Goal: Information Seeking & Learning: Learn about a topic

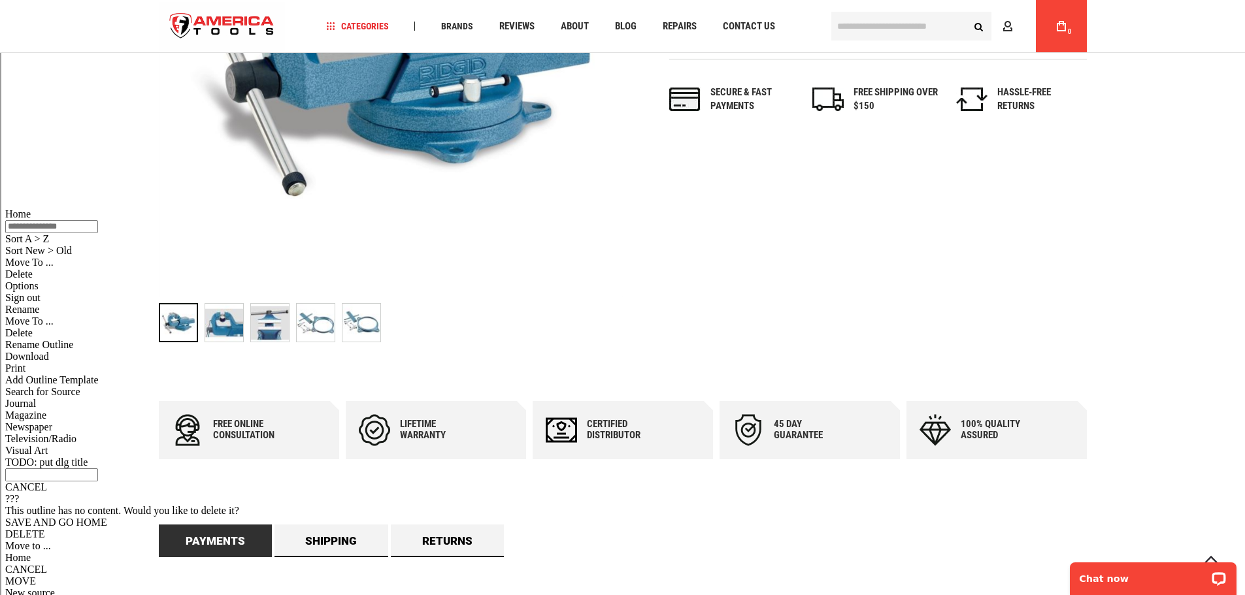
scroll to position [65, 0]
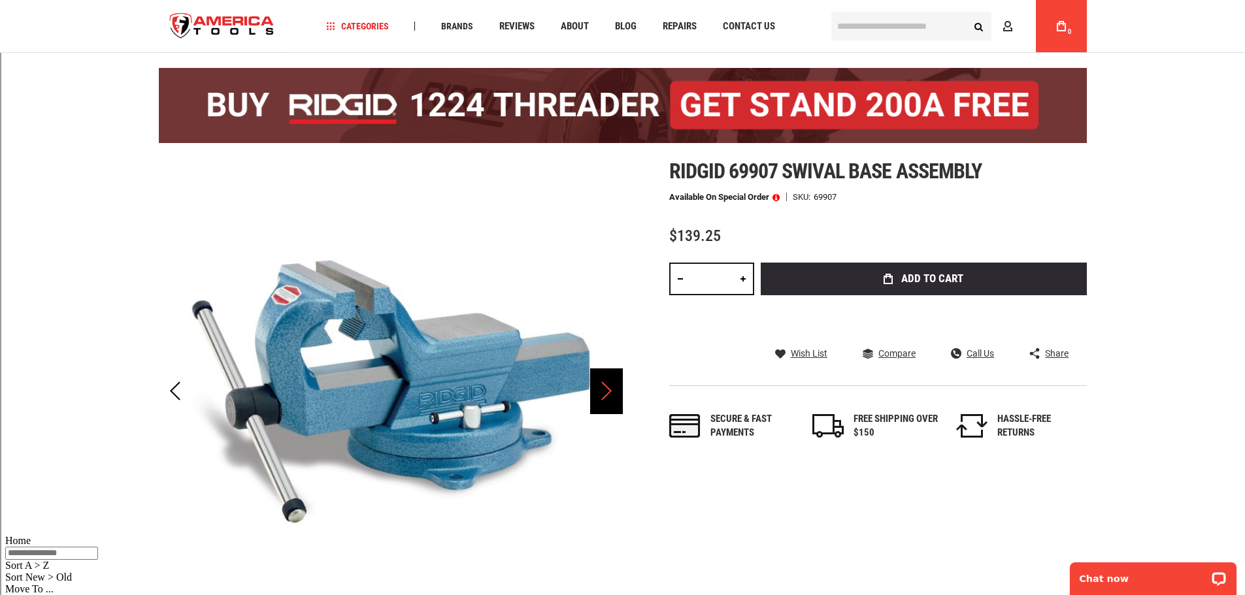
click at [608, 392] on div "Next" at bounding box center [606, 391] width 33 height 46
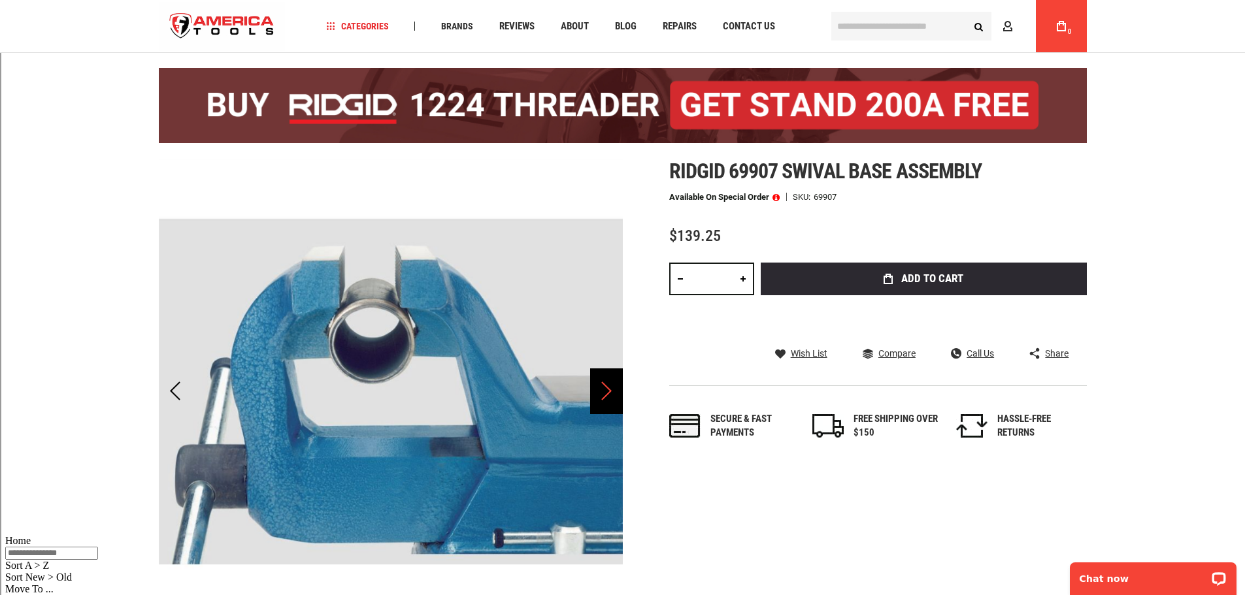
click at [610, 393] on div "Next" at bounding box center [606, 391] width 33 height 46
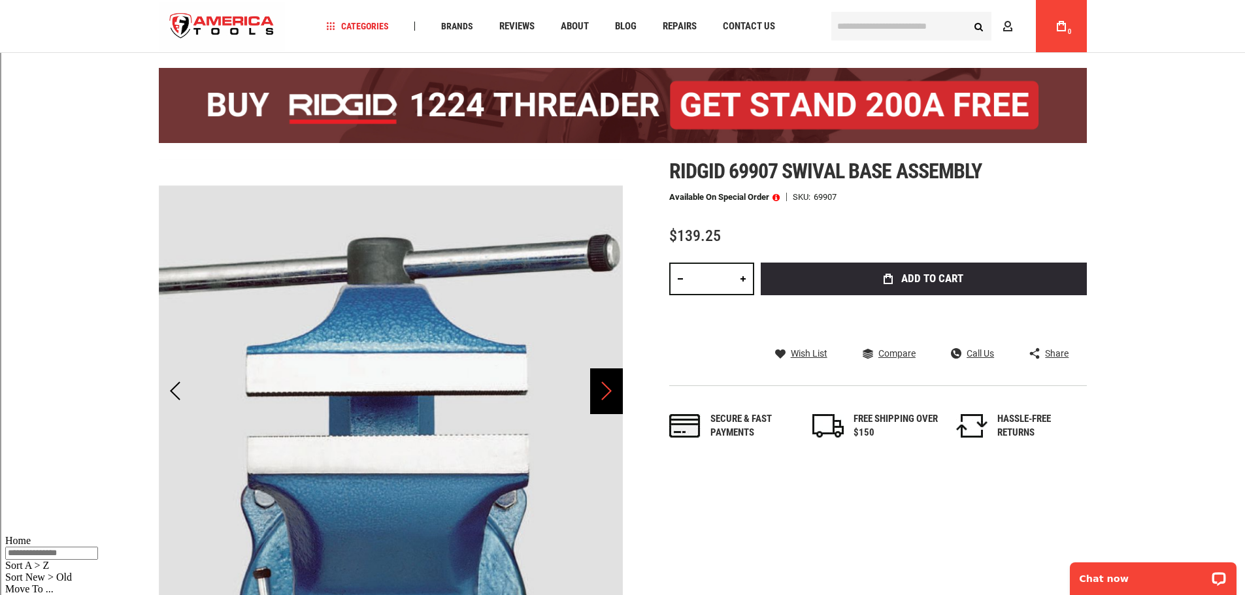
click at [603, 392] on div "Next" at bounding box center [606, 391] width 33 height 46
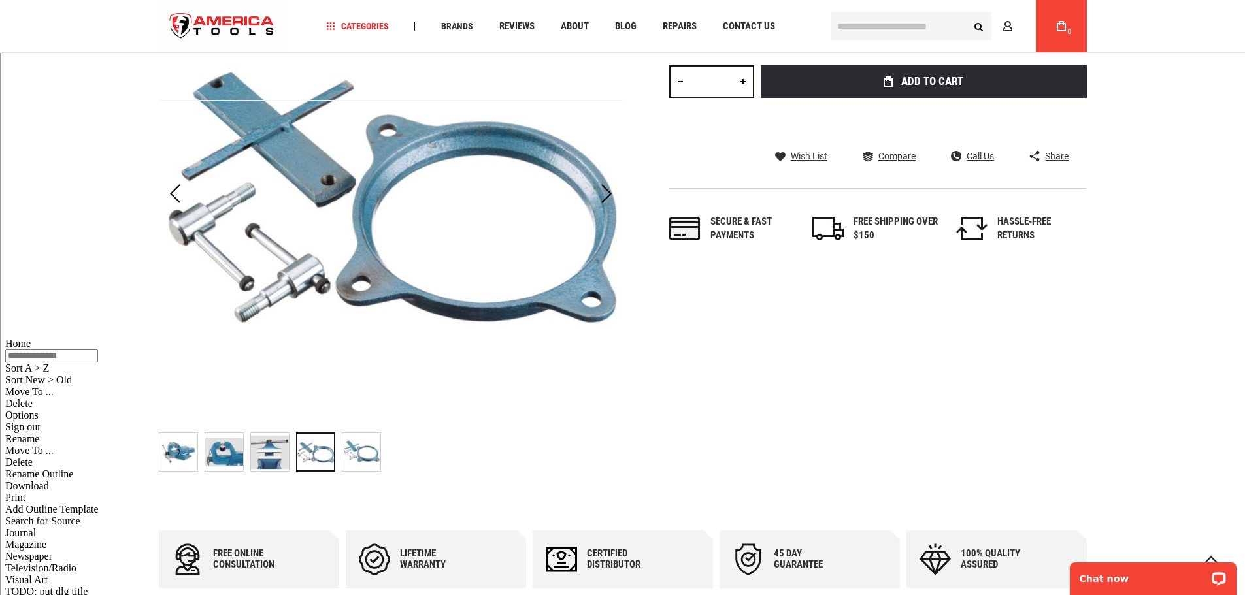
scroll to position [327, 0]
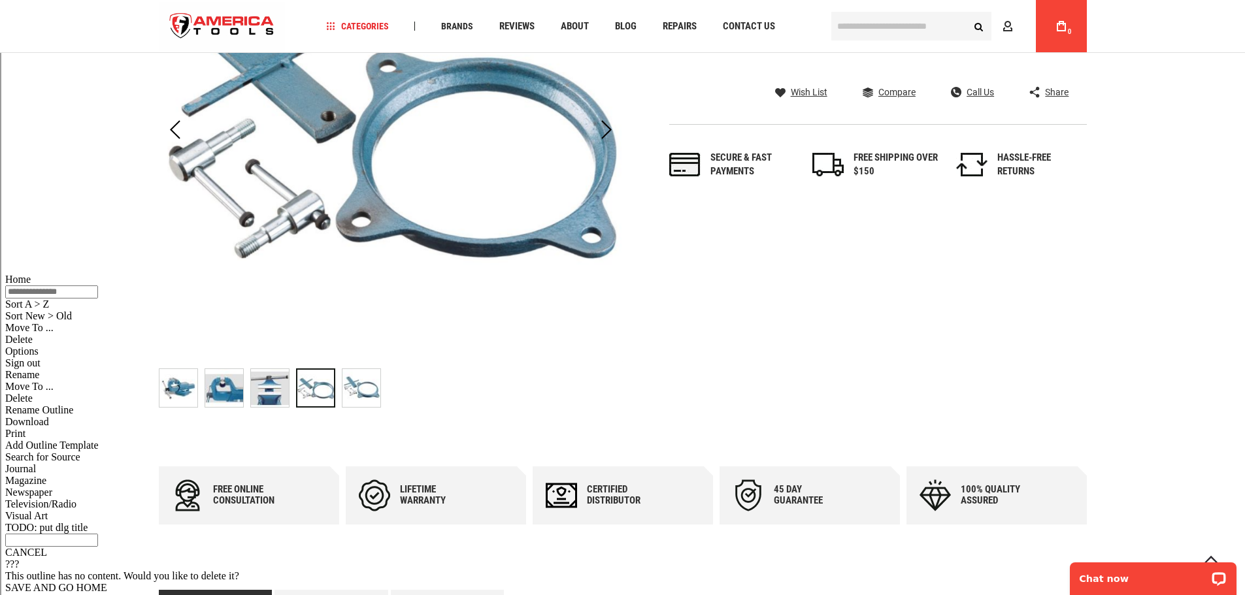
click at [282, 396] on img "RIDGID 69907 SWIVAL BASE ASSEMBLY" at bounding box center [270, 388] width 38 height 38
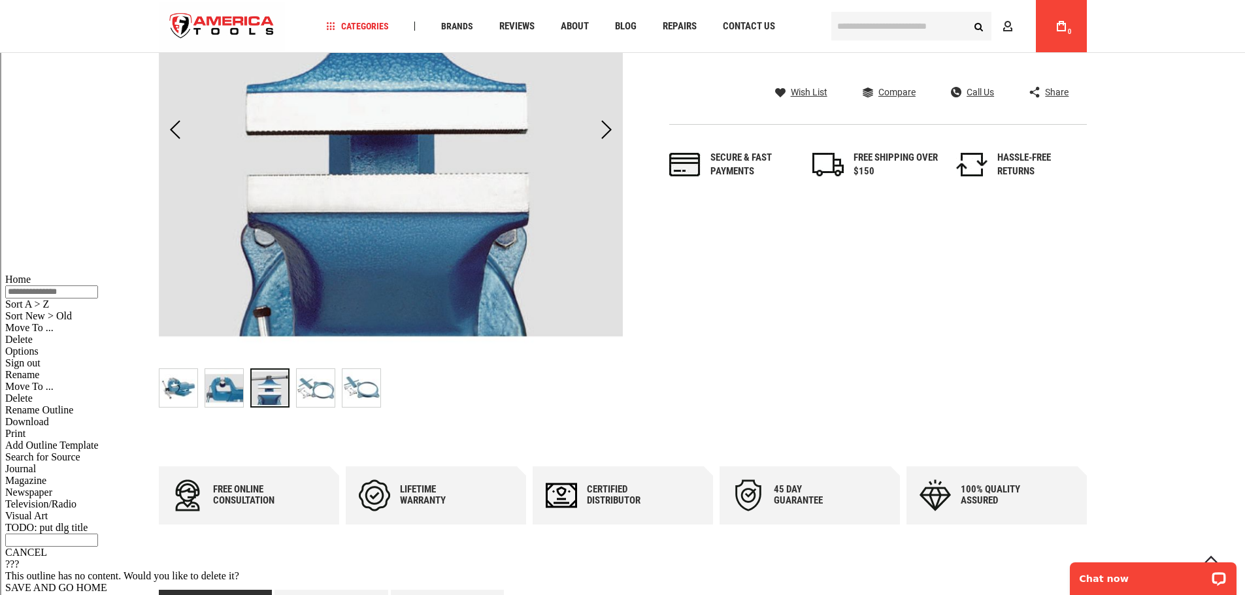
click at [335, 396] on div "RIDGID 69907 SWIVAL BASE ASSEMBLY" at bounding box center [315, 387] width 39 height 39
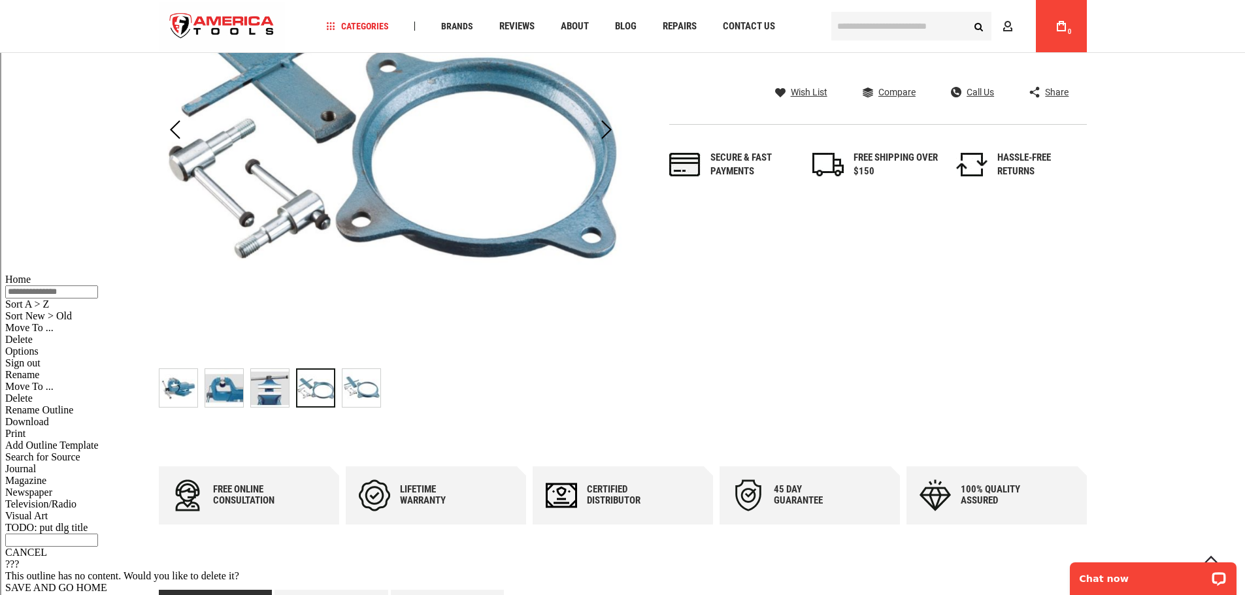
click at [361, 391] on img "RIDGID 69907 SWIVAL BASE ASSEMBLY" at bounding box center [361, 388] width 38 height 38
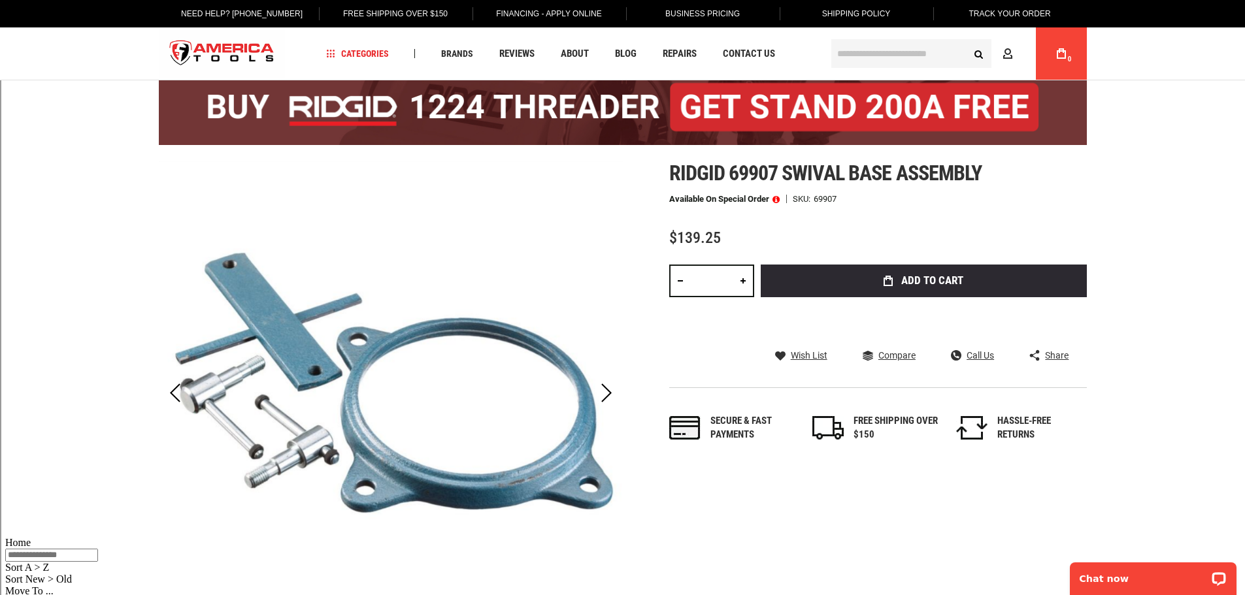
scroll to position [0, 0]
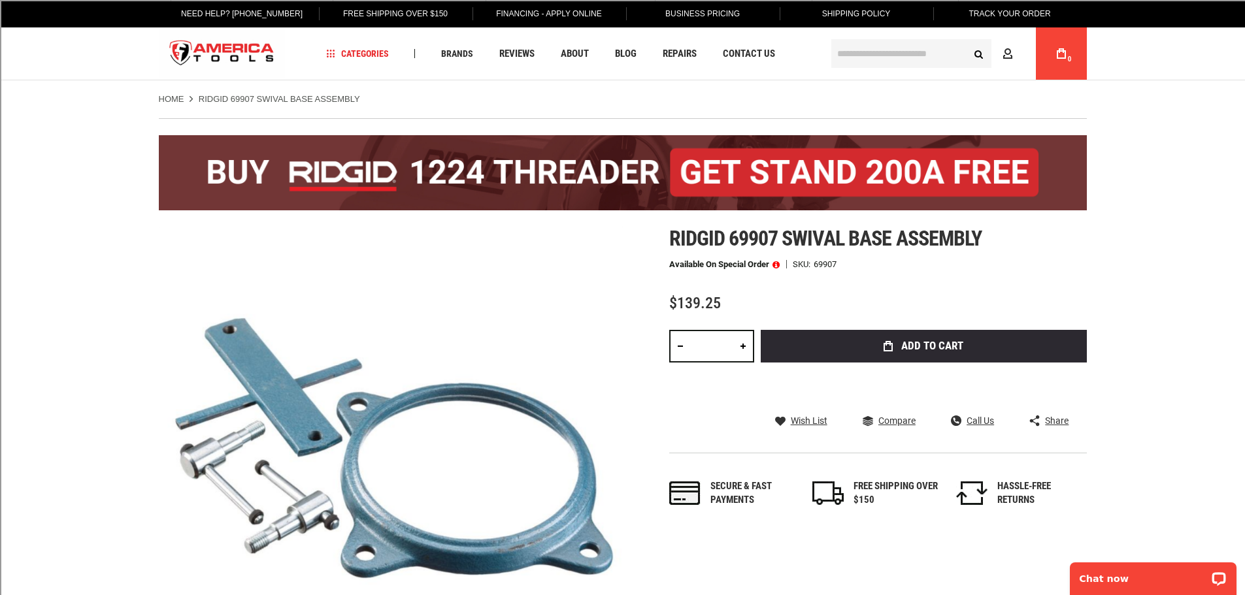
click at [361, 171] on img at bounding box center [623, 172] width 928 height 75
